Goal: Information Seeking & Learning: Learn about a topic

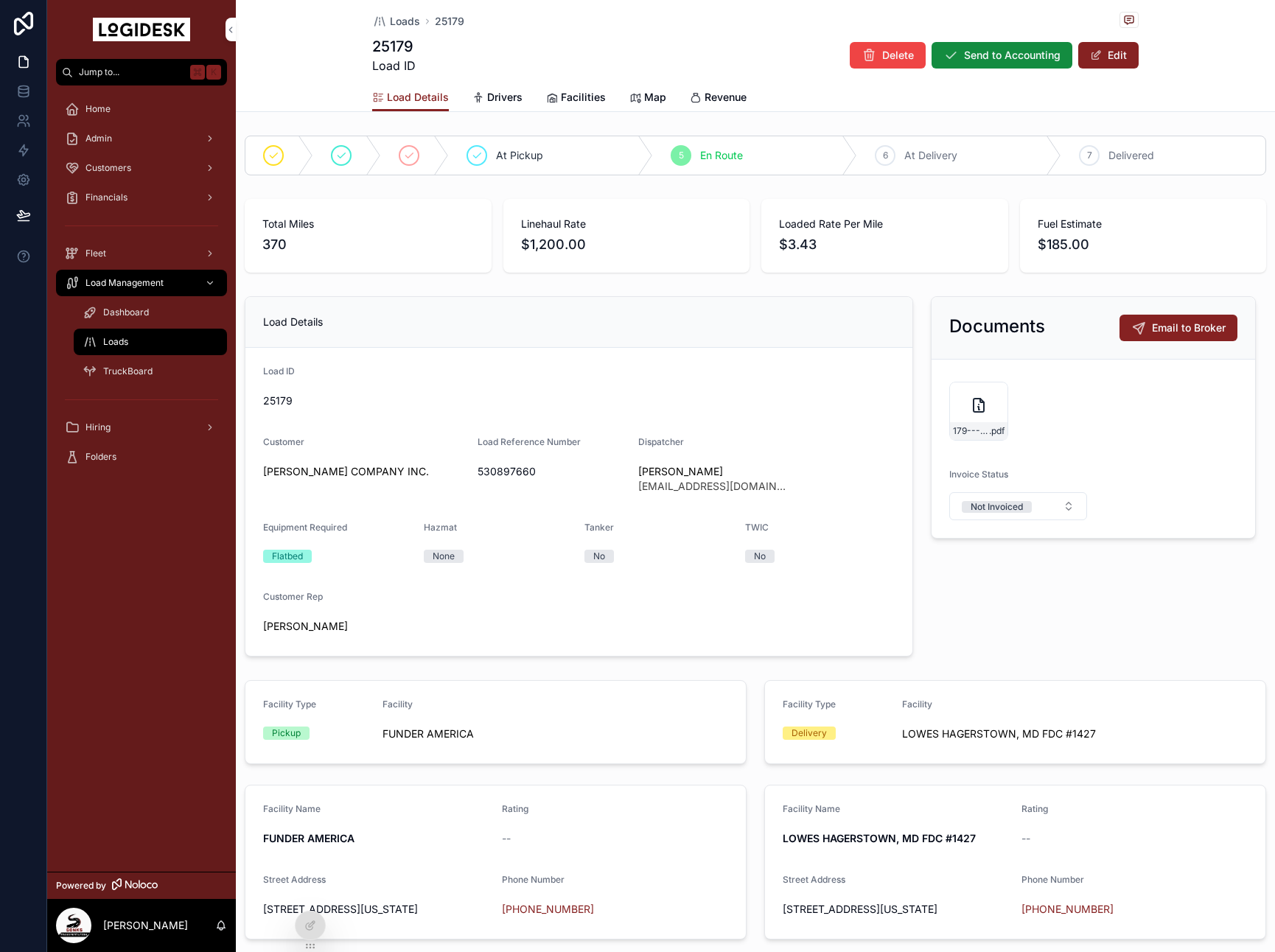
click at [1270, 227] on div "Total Miles 370 Linehaul Rate $1,200.00 Loaded Rate Per Mile $3.43 Fuel Estimat…" at bounding box center [755, 236] width 1039 height 85
click at [1272, 220] on div "Total Miles 370 Linehaul Rate $1,200.00 Loaded Rate Per Mile $3.43 Fuel Estimat…" at bounding box center [755, 236] width 1039 height 85
click at [398, 25] on span "Loads" at bounding box center [405, 22] width 30 height 14
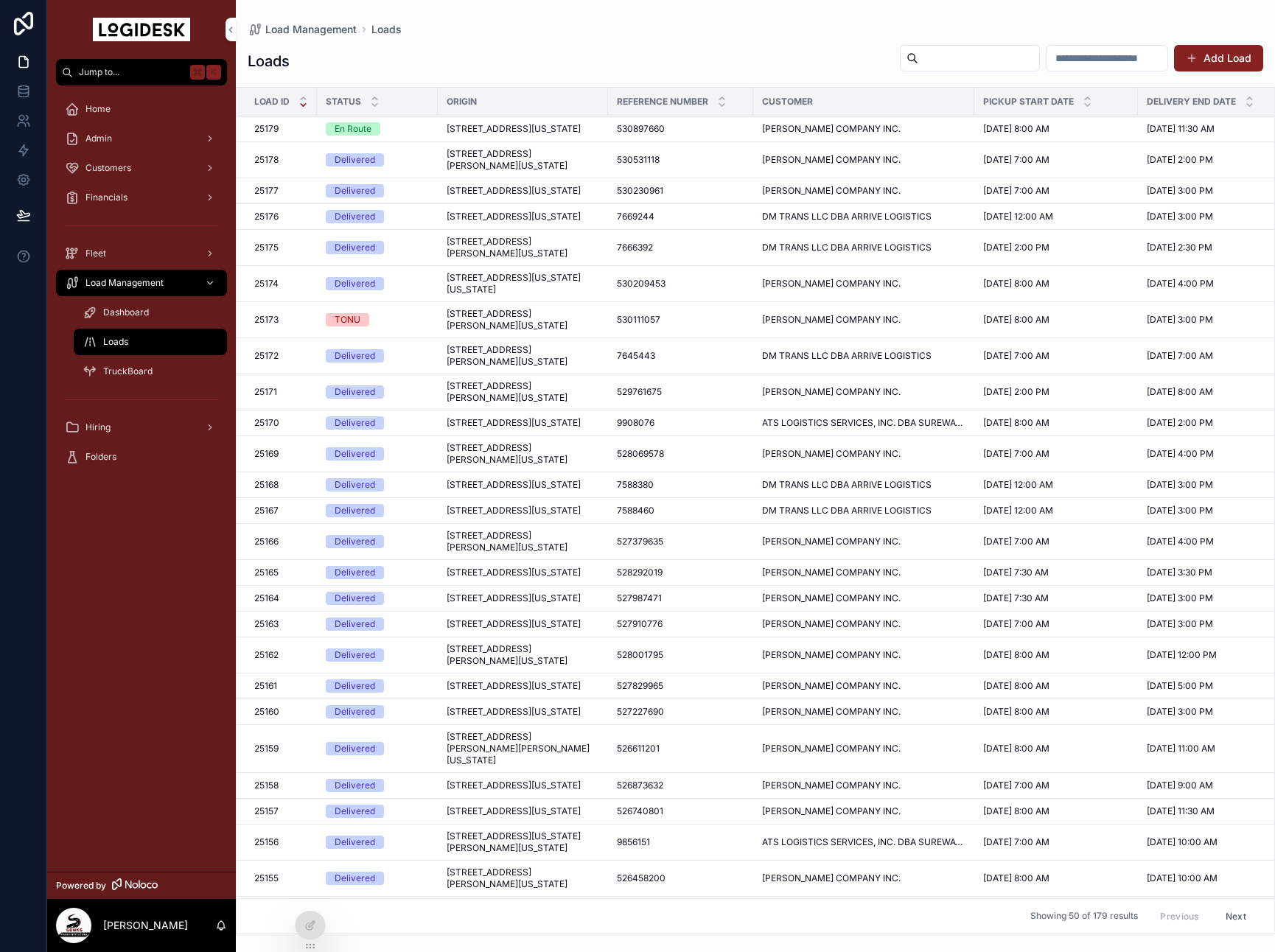
click at [741, 140] on td "530897660 530897660" at bounding box center [681, 129] width 145 height 26
click at [566, 129] on span "[STREET_ADDRESS][US_STATE]" at bounding box center [514, 129] width 134 height 12
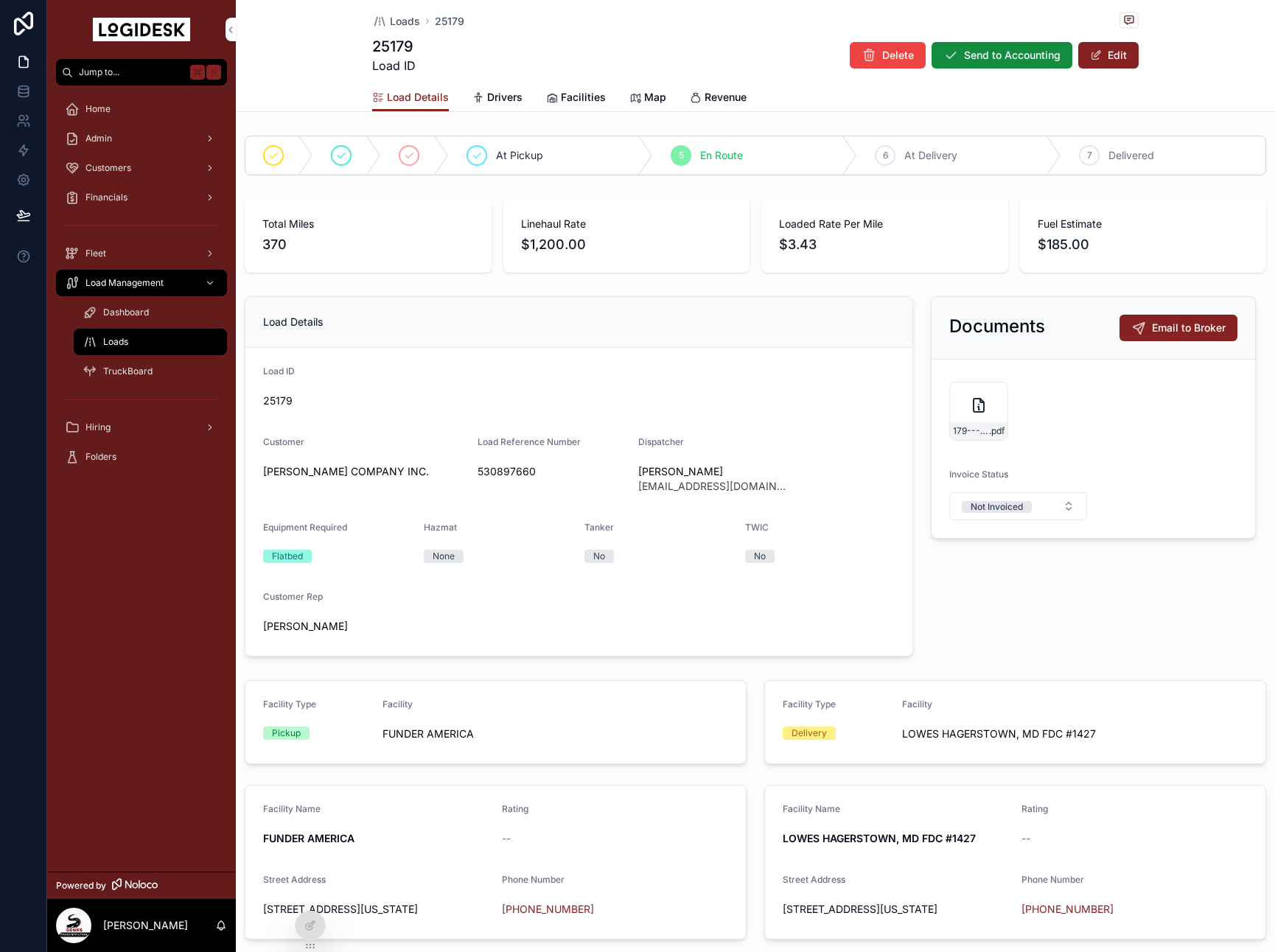
click at [927, 146] on div "6 At Delivery" at bounding box center [959, 156] width 205 height 38
click at [404, 18] on span "Loads" at bounding box center [405, 22] width 30 height 14
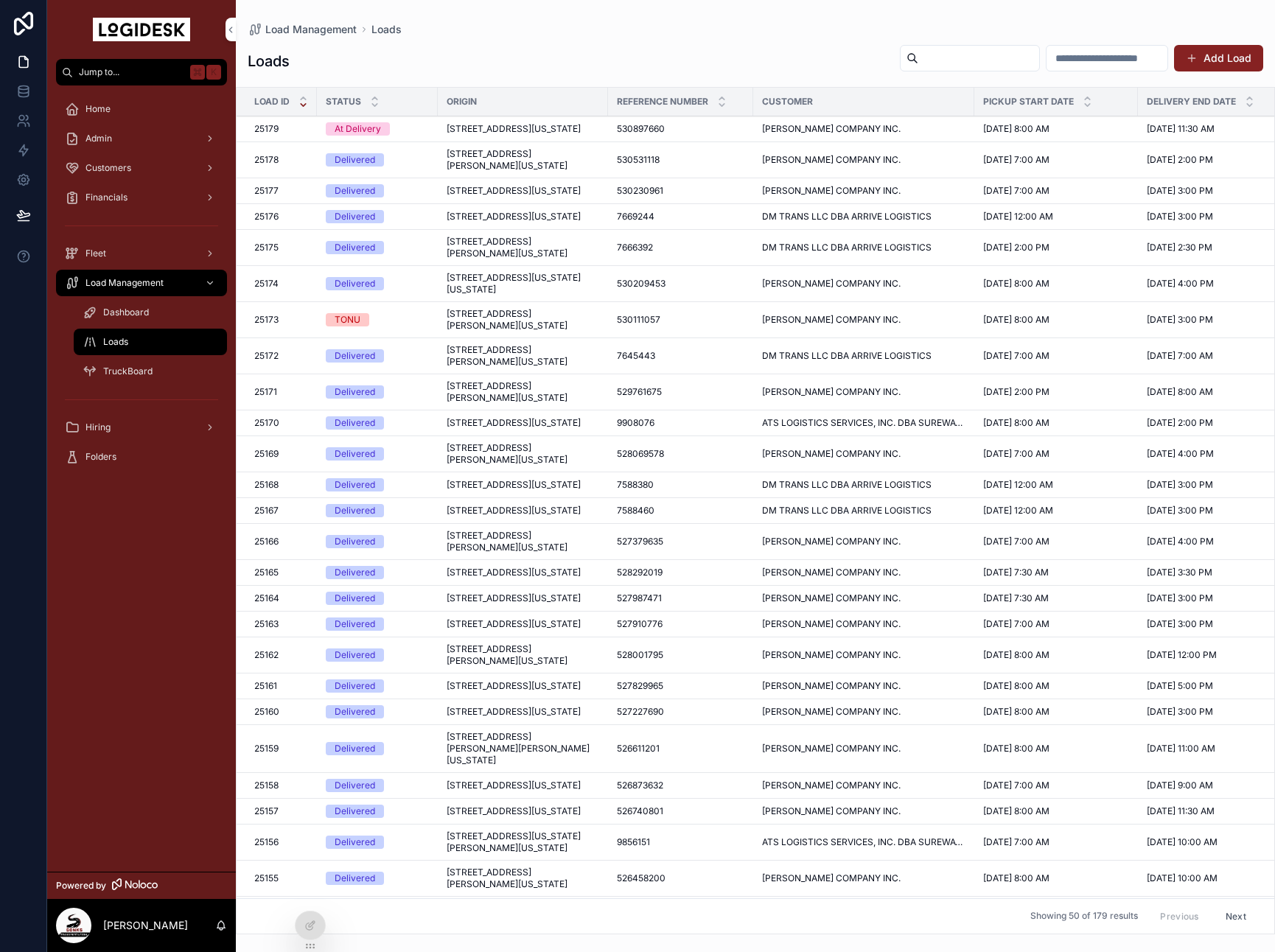
click at [791, 196] on span "[PERSON_NAME] COMPANY INC." at bounding box center [831, 191] width 138 height 12
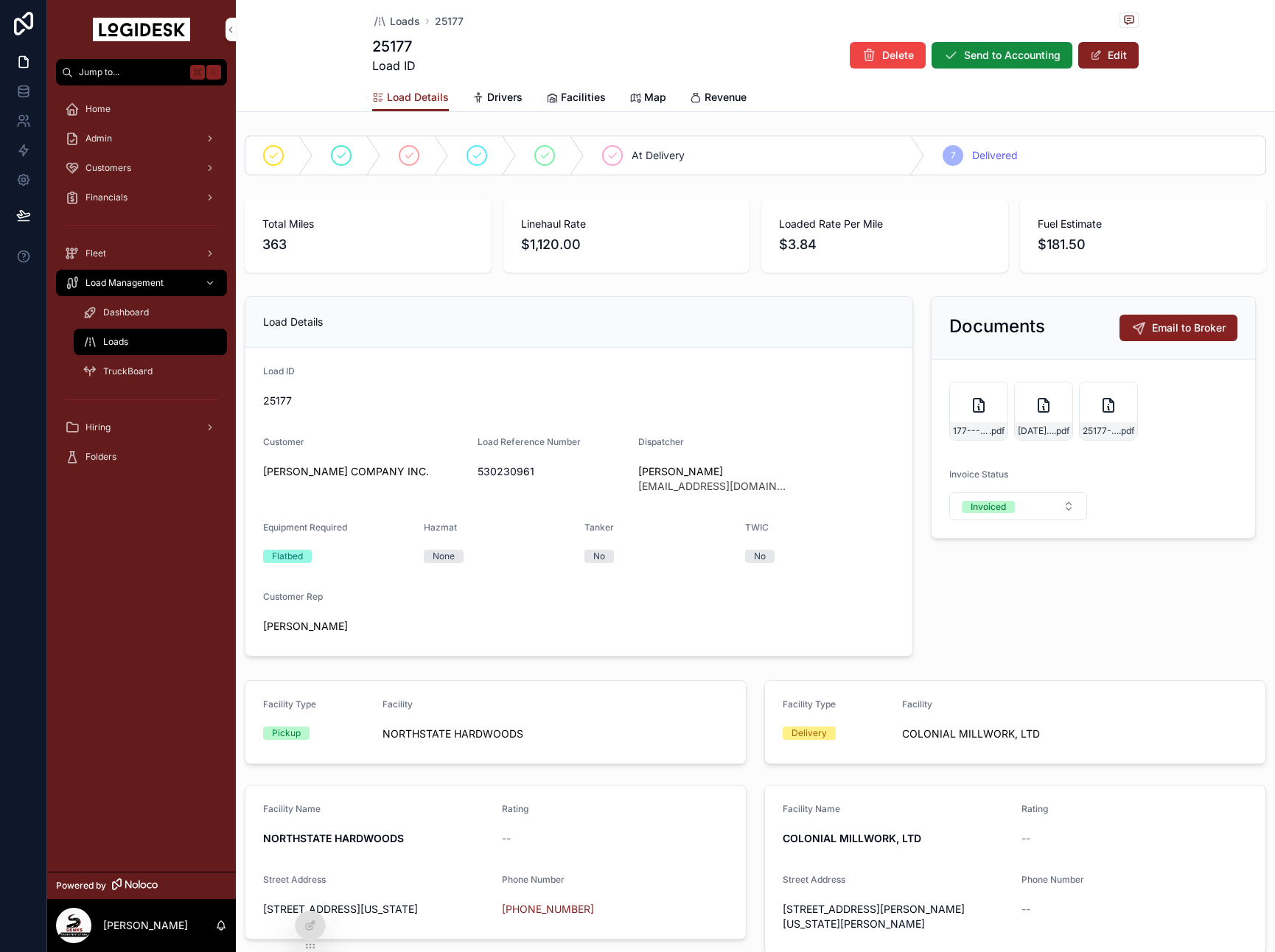
click at [393, 21] on span "Loads" at bounding box center [405, 22] width 30 height 14
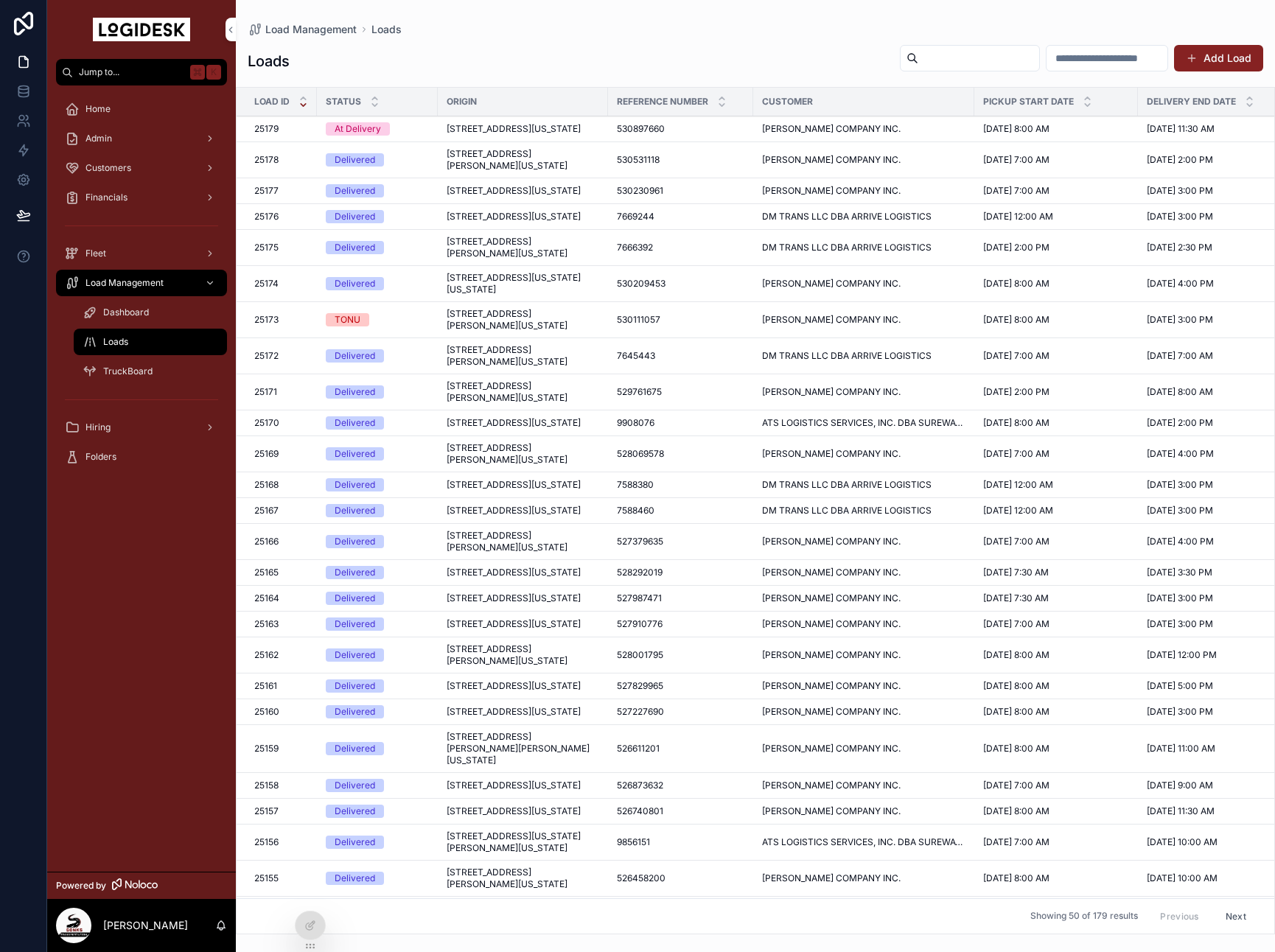
click at [527, 172] on span "[STREET_ADDRESS][PERSON_NAME][US_STATE]" at bounding box center [522, 160] width 153 height 24
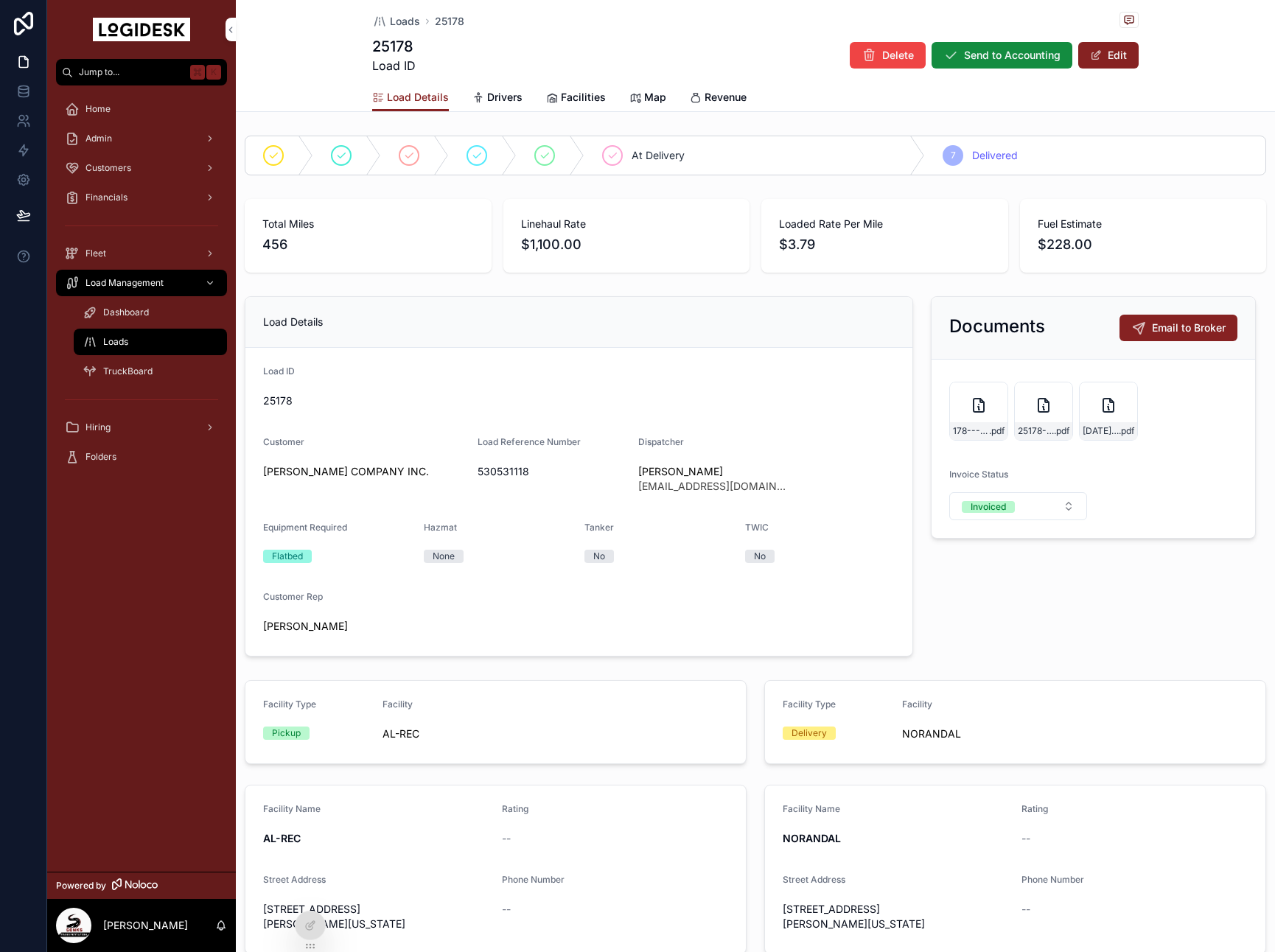
click at [404, 18] on span "Loads" at bounding box center [405, 22] width 30 height 14
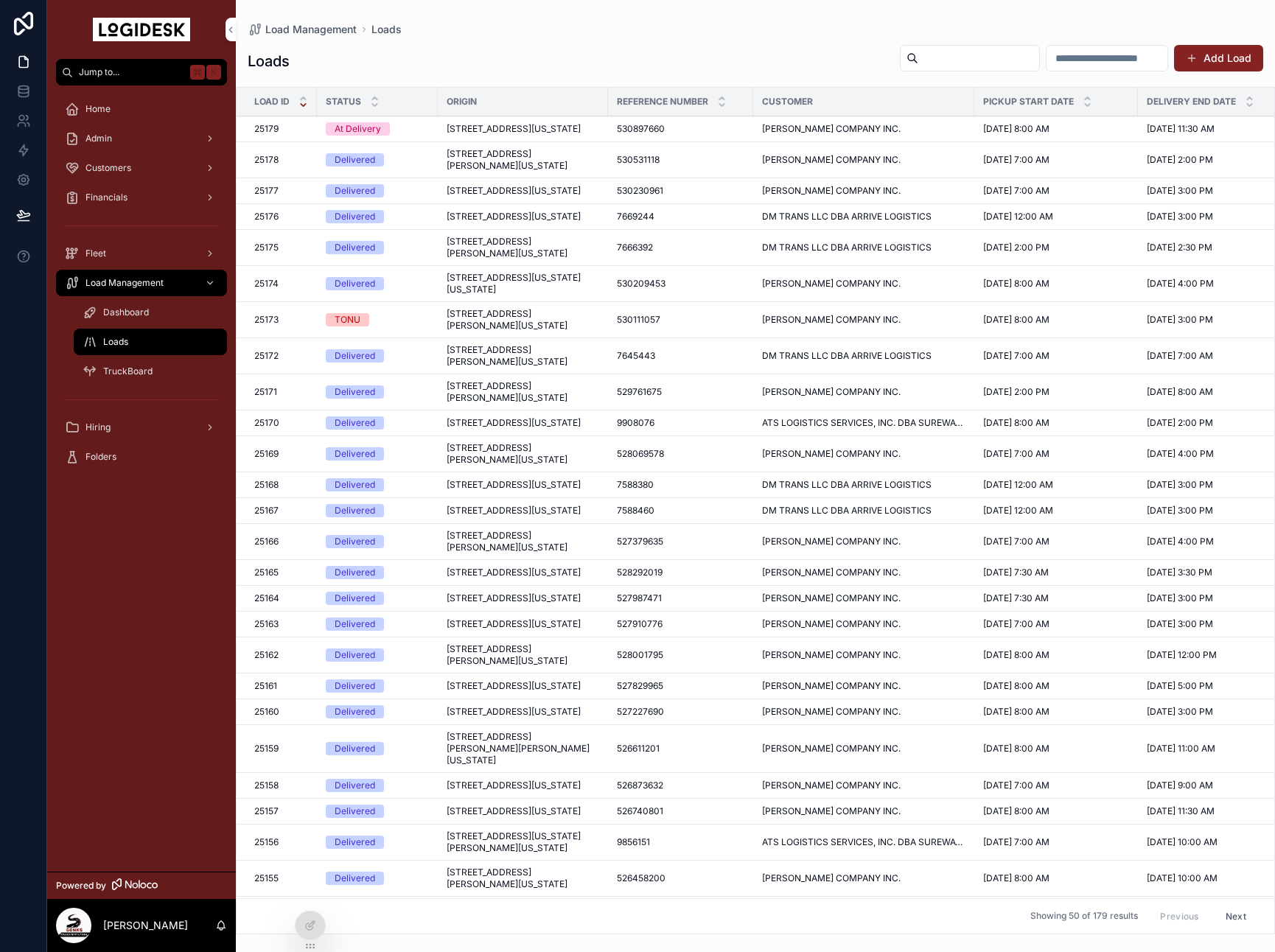
click at [702, 135] on div "530897660 530897660" at bounding box center [681, 129] width 128 height 12
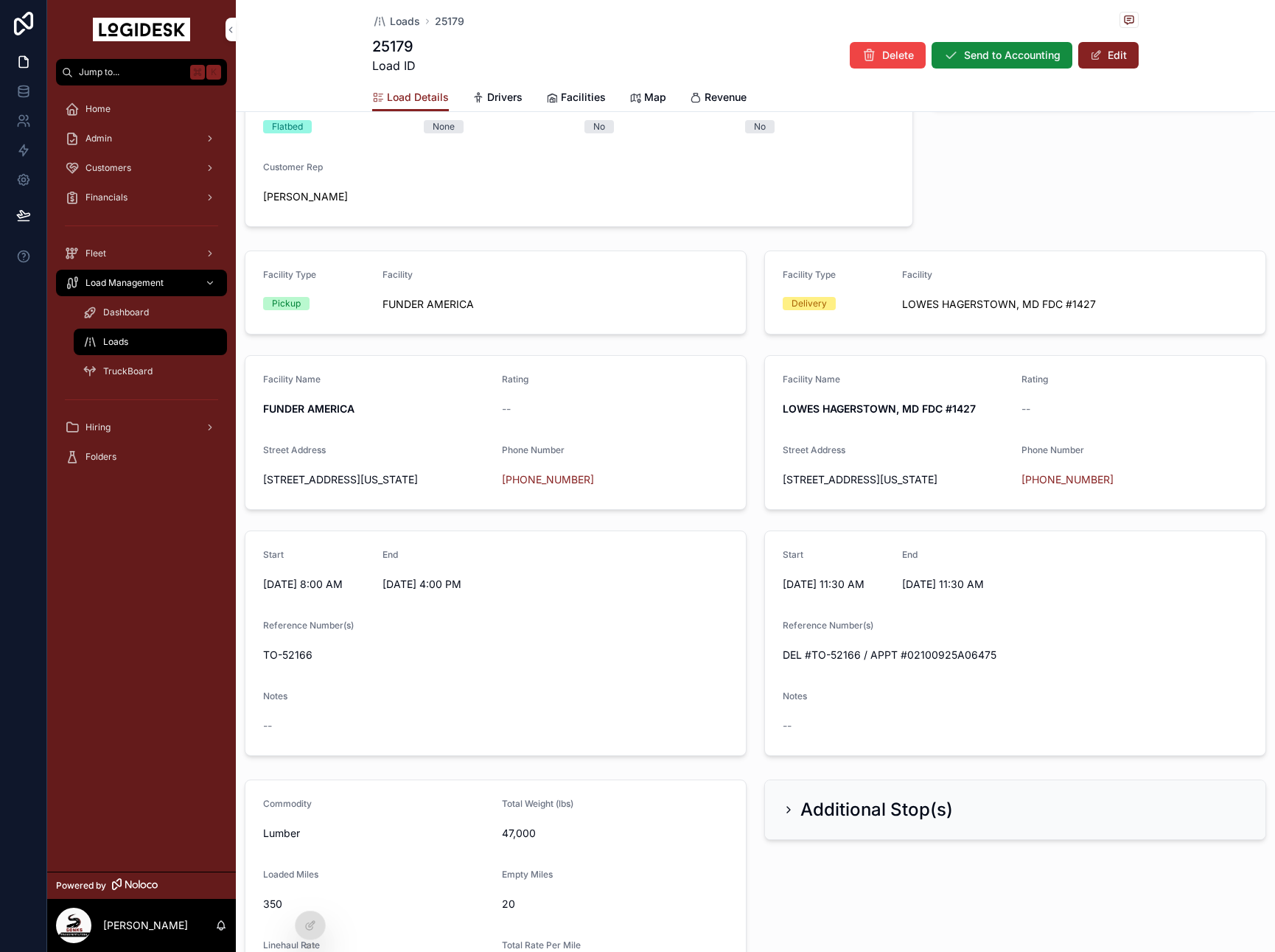
scroll to position [680, 0]
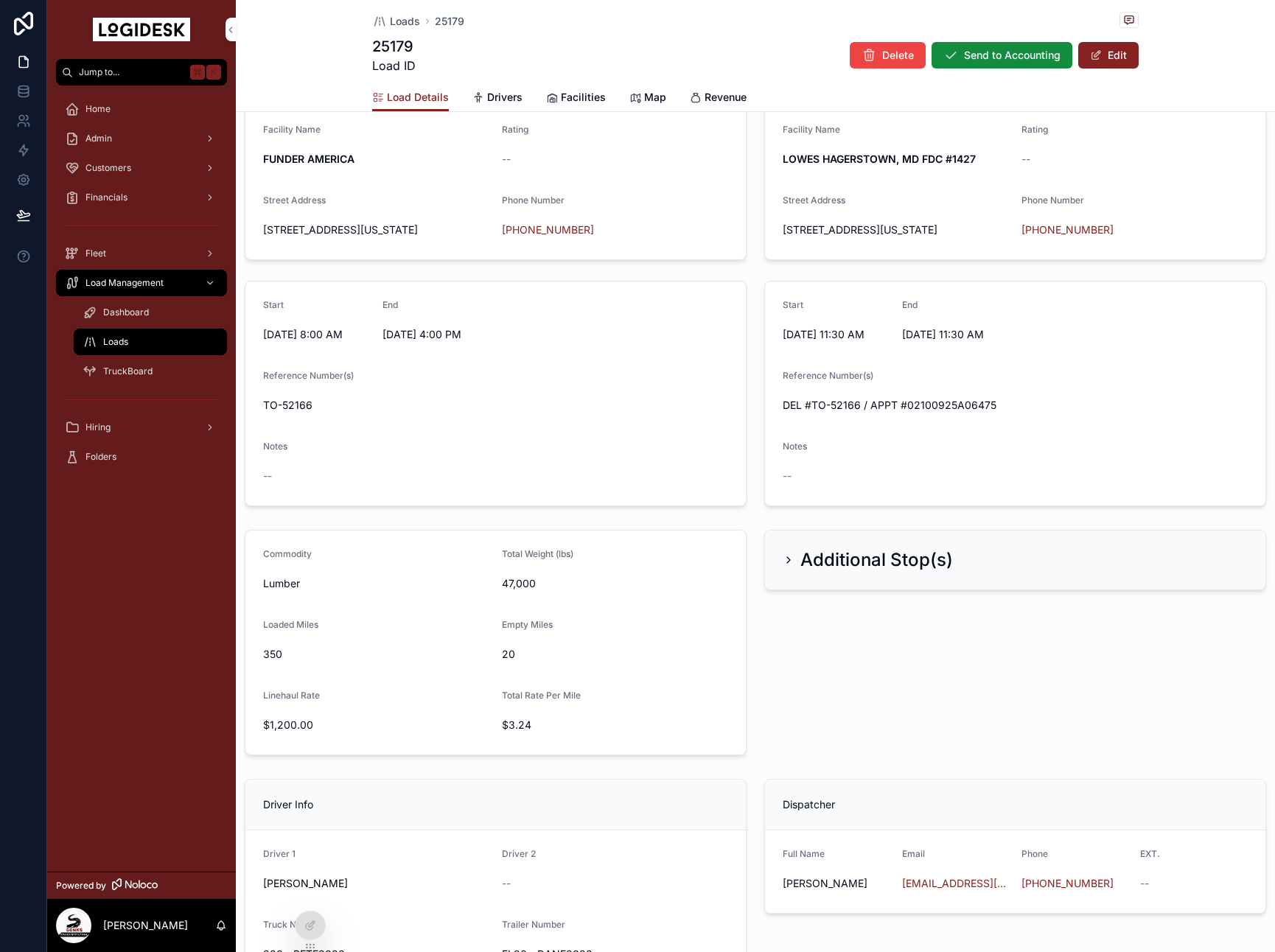
click at [403, 24] on span "Loads" at bounding box center [405, 22] width 30 height 14
